Goal: Information Seeking & Learning: Compare options

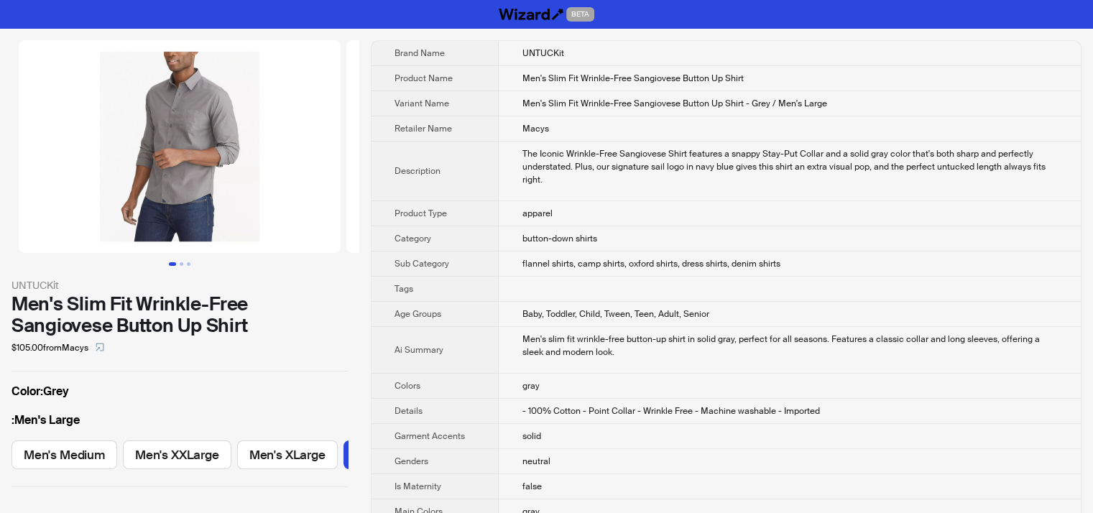
scroll to position [0, 163]
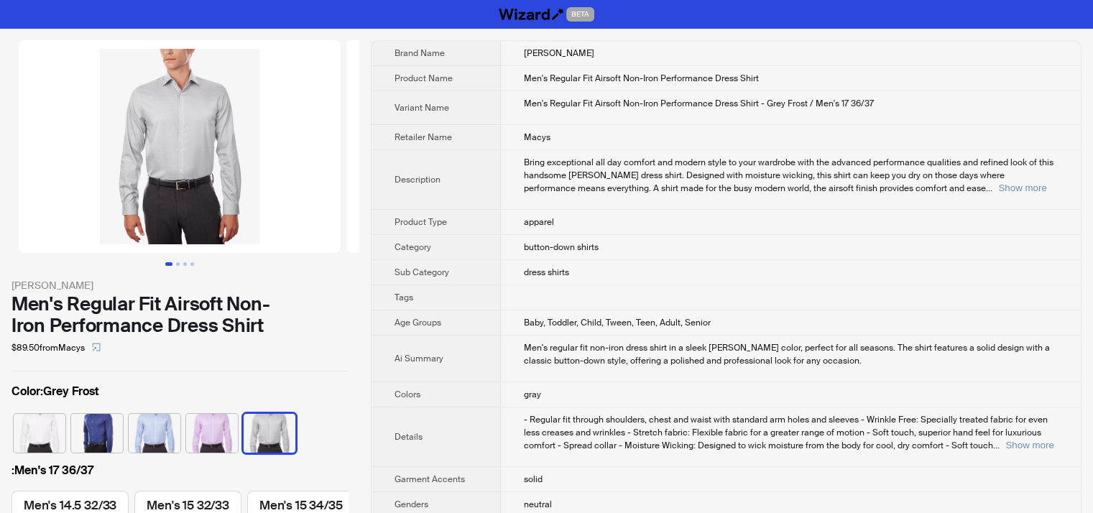
scroll to position [0, 1852]
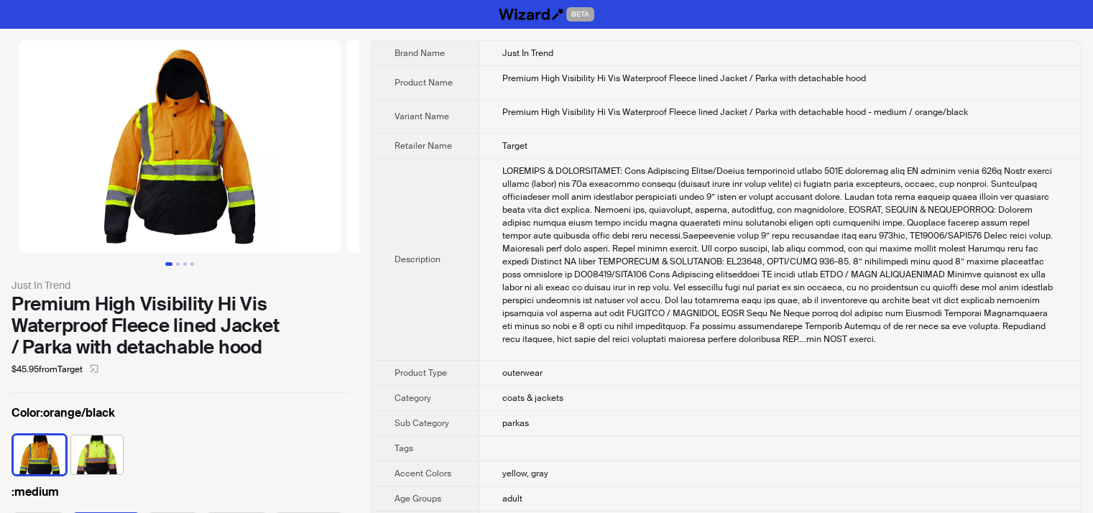
scroll to position [0, 33]
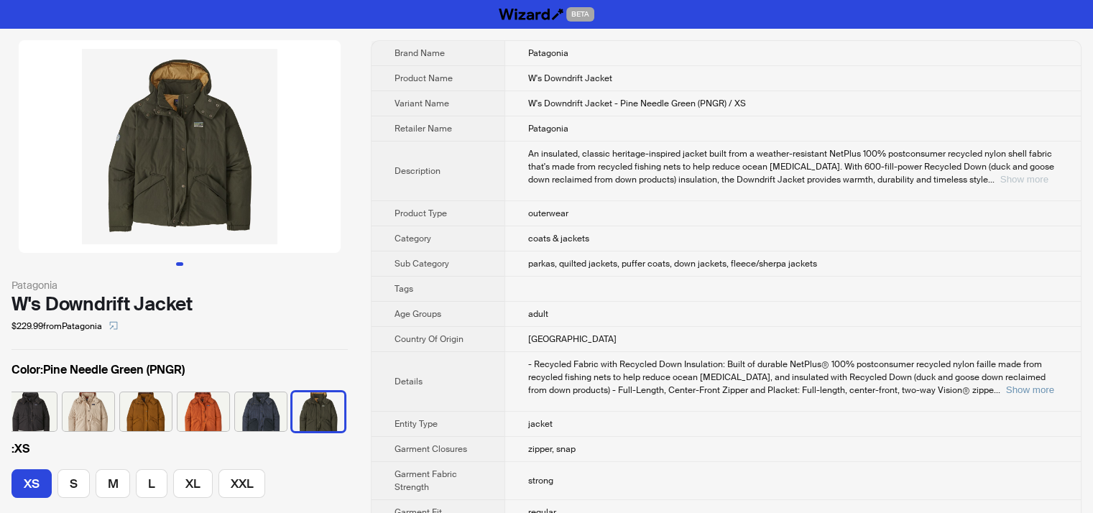
click at [1024, 177] on button "Show more" at bounding box center [1024, 179] width 48 height 11
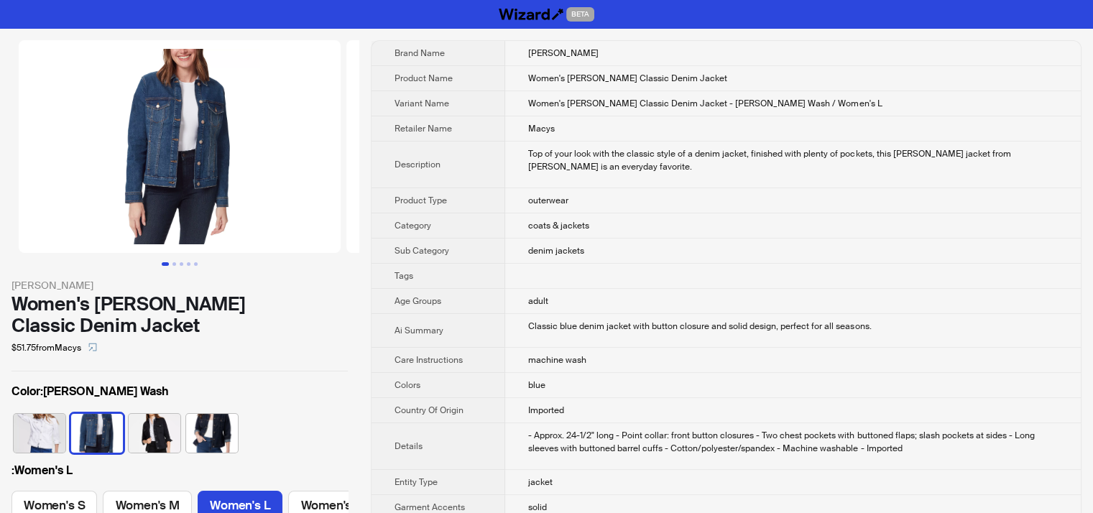
scroll to position [0, 159]
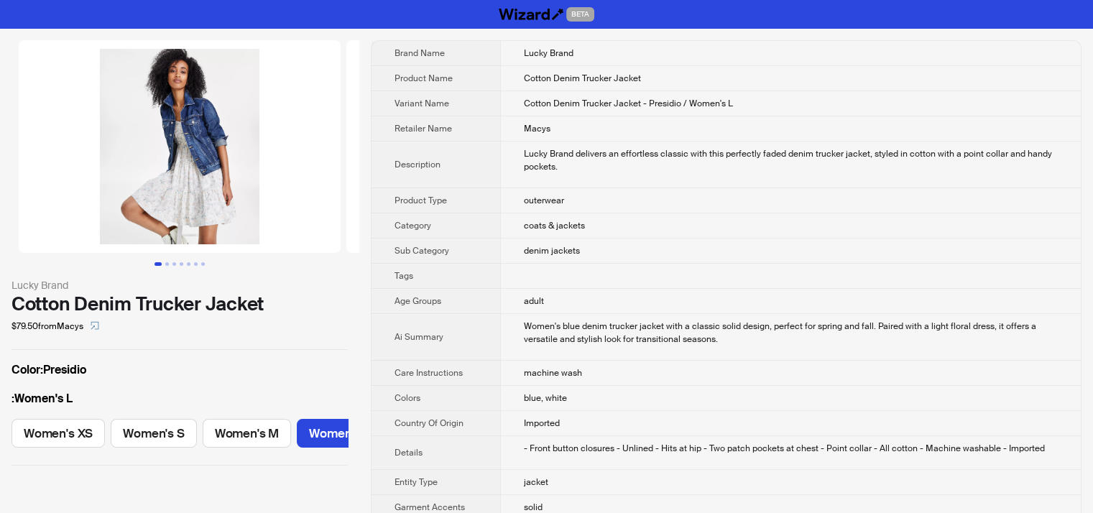
scroll to position [0, 124]
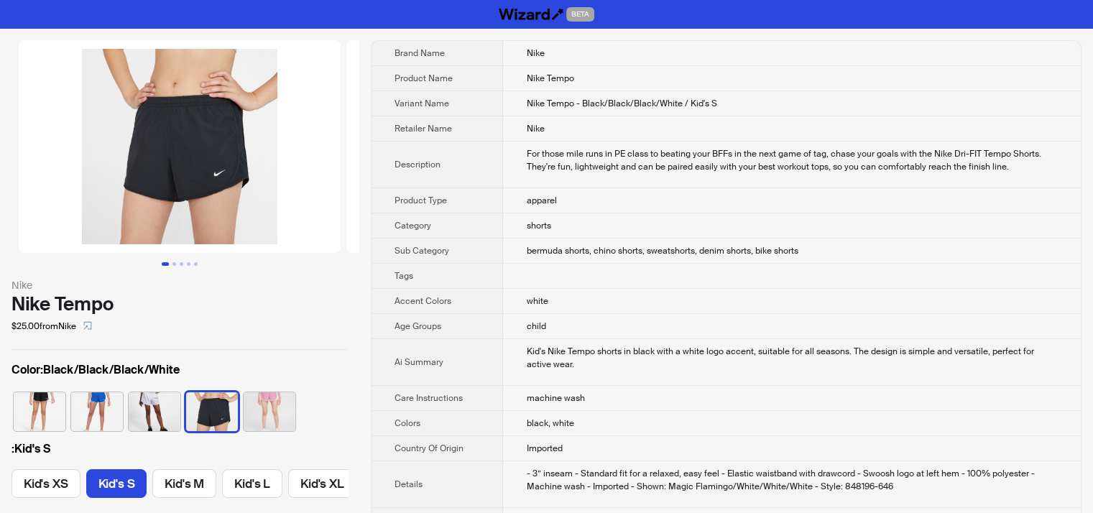
scroll to position [0, 5]
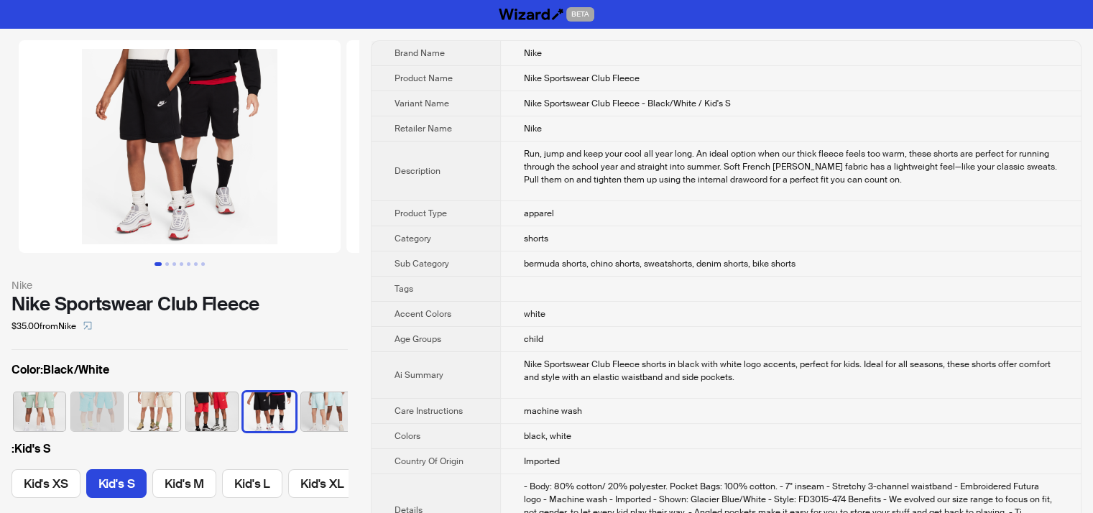
scroll to position [0, 5]
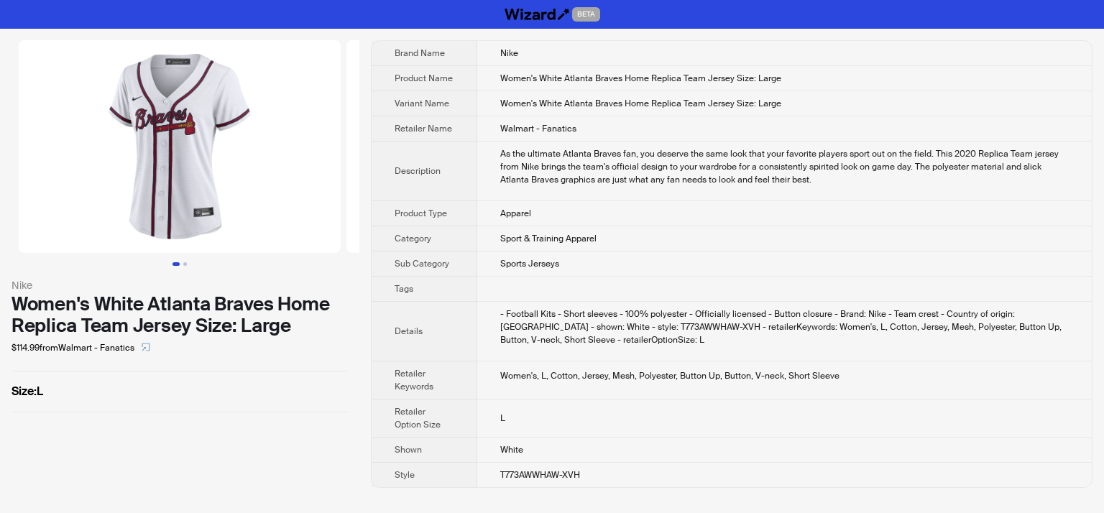
click at [178, 177] on img at bounding box center [180, 146] width 322 height 213
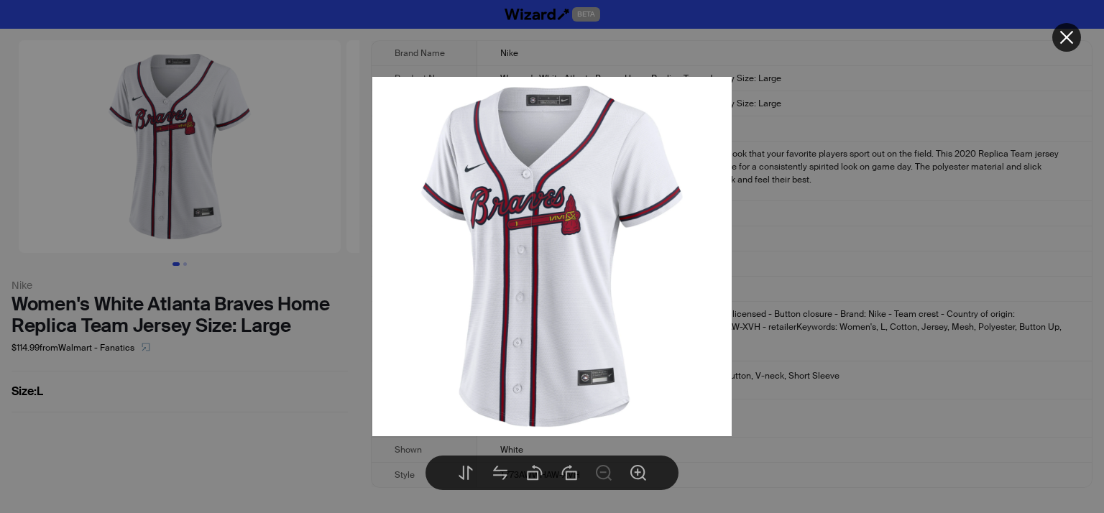
click at [598, 387] on img at bounding box center [551, 256] width 359 height 359
click at [1063, 47] on button at bounding box center [1066, 37] width 29 height 29
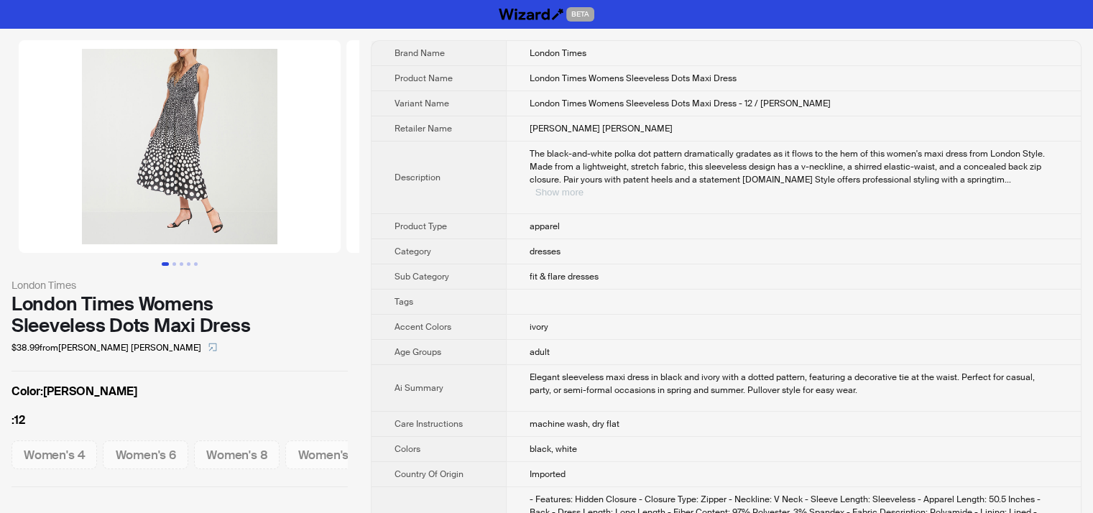
click at [583, 187] on button "Show more" at bounding box center [559, 192] width 48 height 11
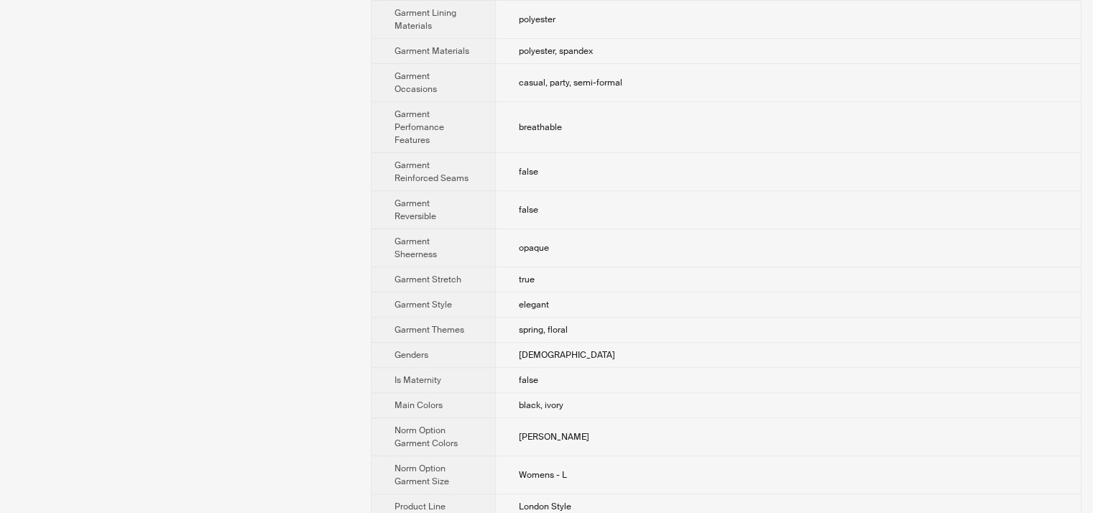
scroll to position [287, 0]
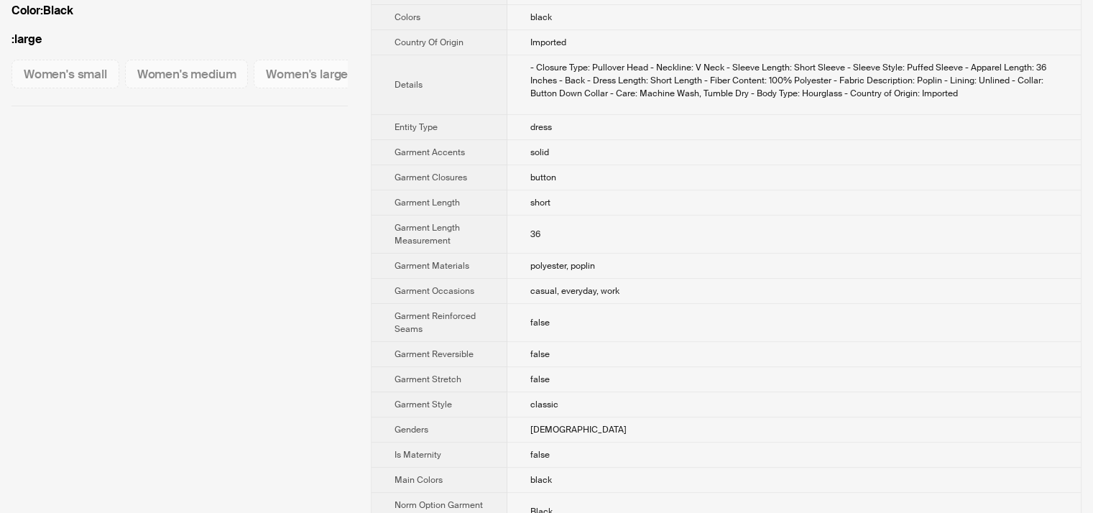
scroll to position [216, 0]
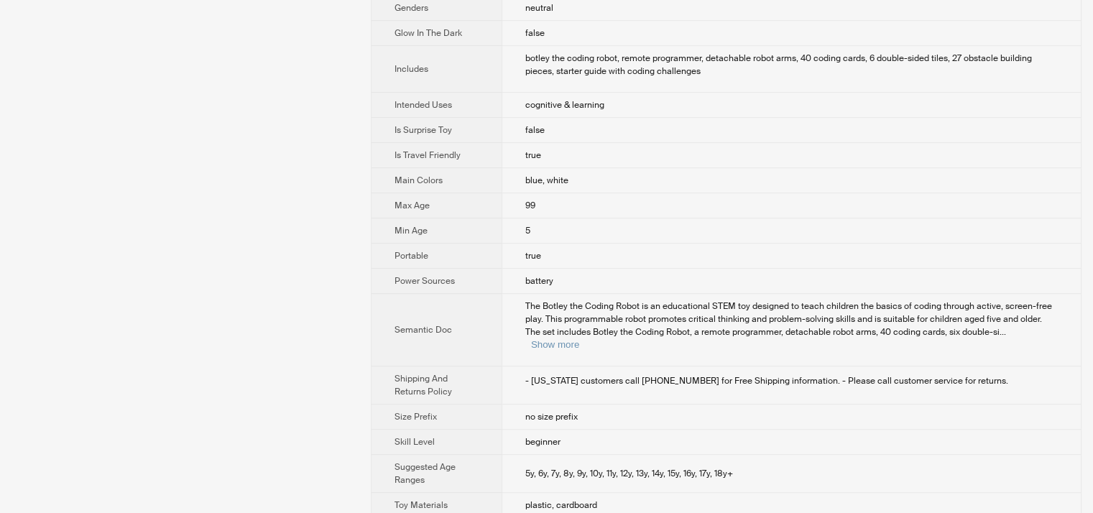
scroll to position [825, 0]
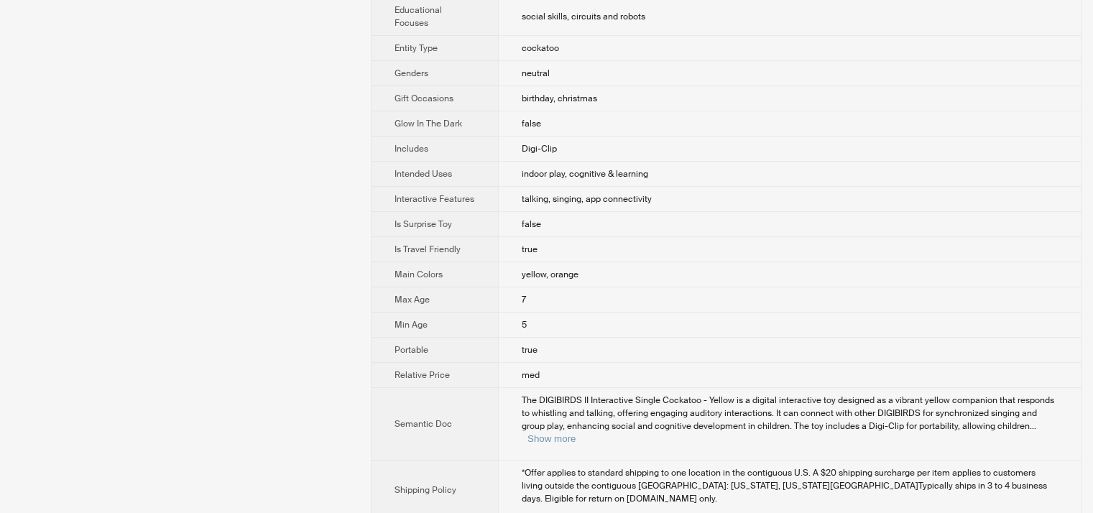
scroll to position [675, 0]
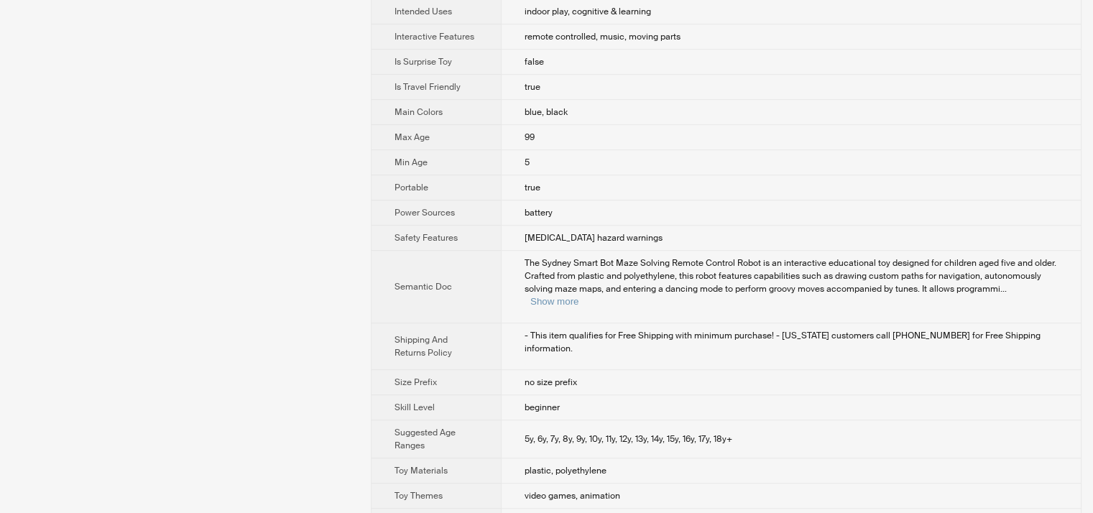
scroll to position [757, 0]
